Goal: Navigation & Orientation: Find specific page/section

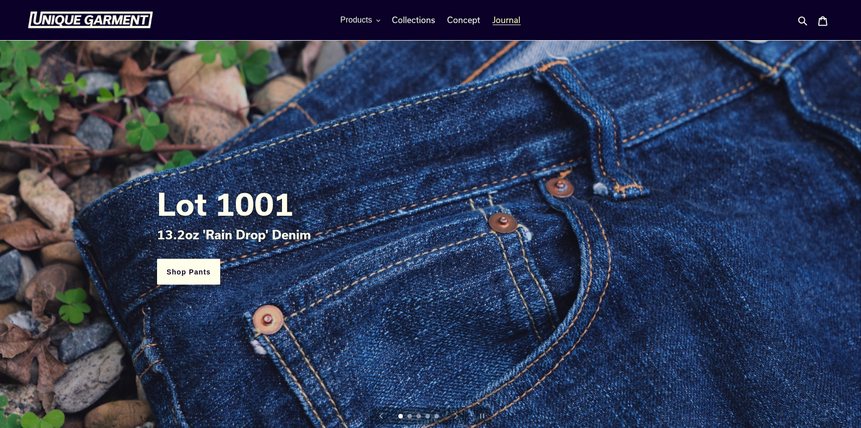
click at [509, 20] on span "Journal" at bounding box center [507, 20] width 28 height 10
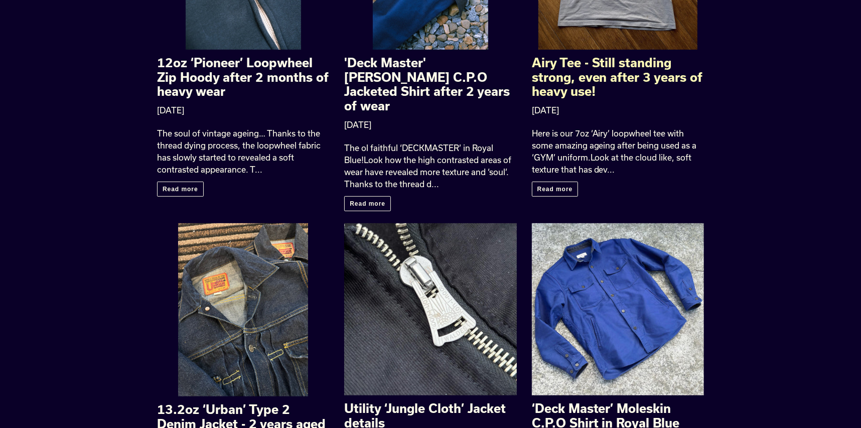
scroll to position [501, 0]
